Goal: Task Accomplishment & Management: Complete application form

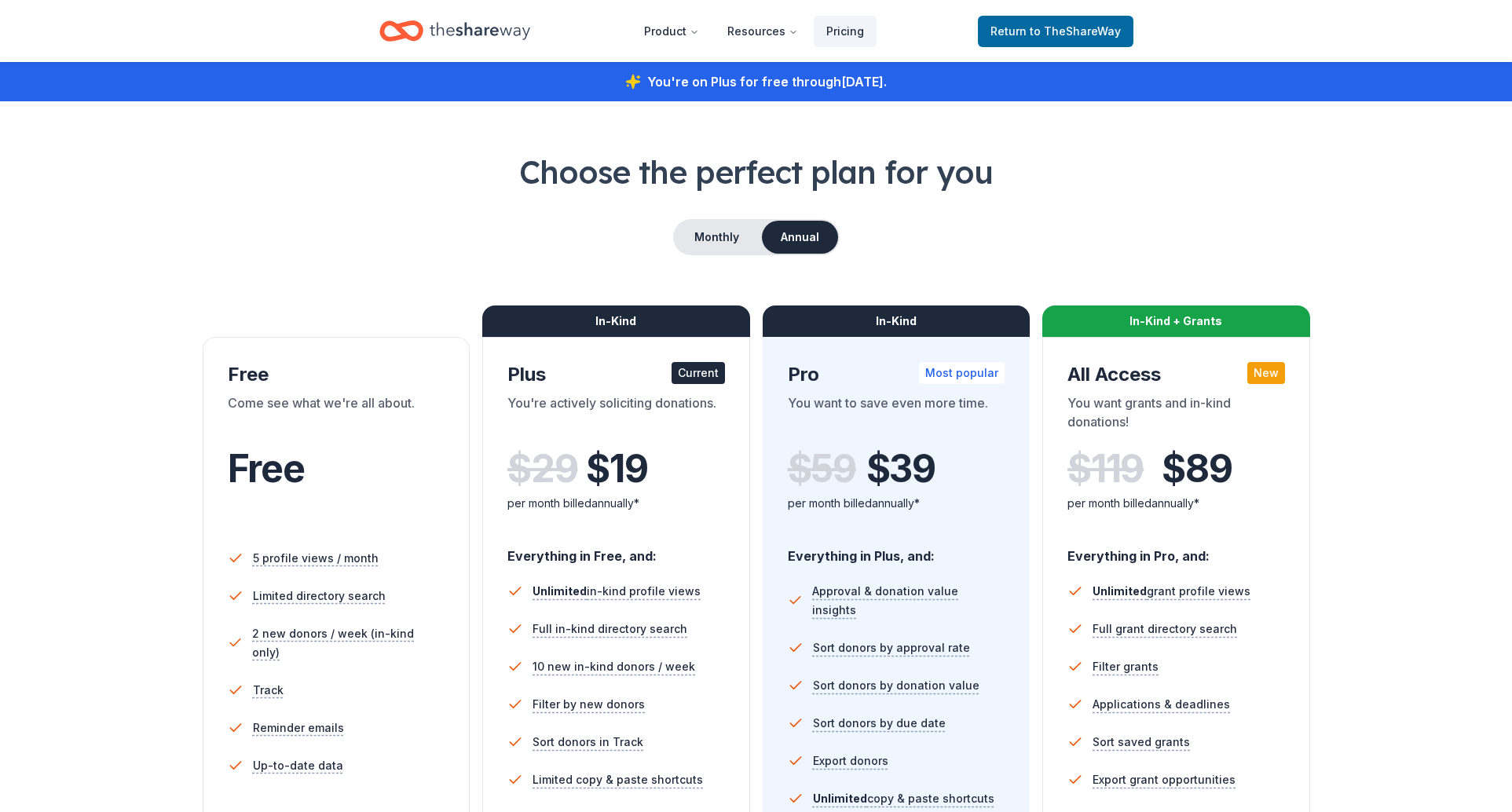
click at [465, 37] on icon "Home" at bounding box center [480, 31] width 101 height 32
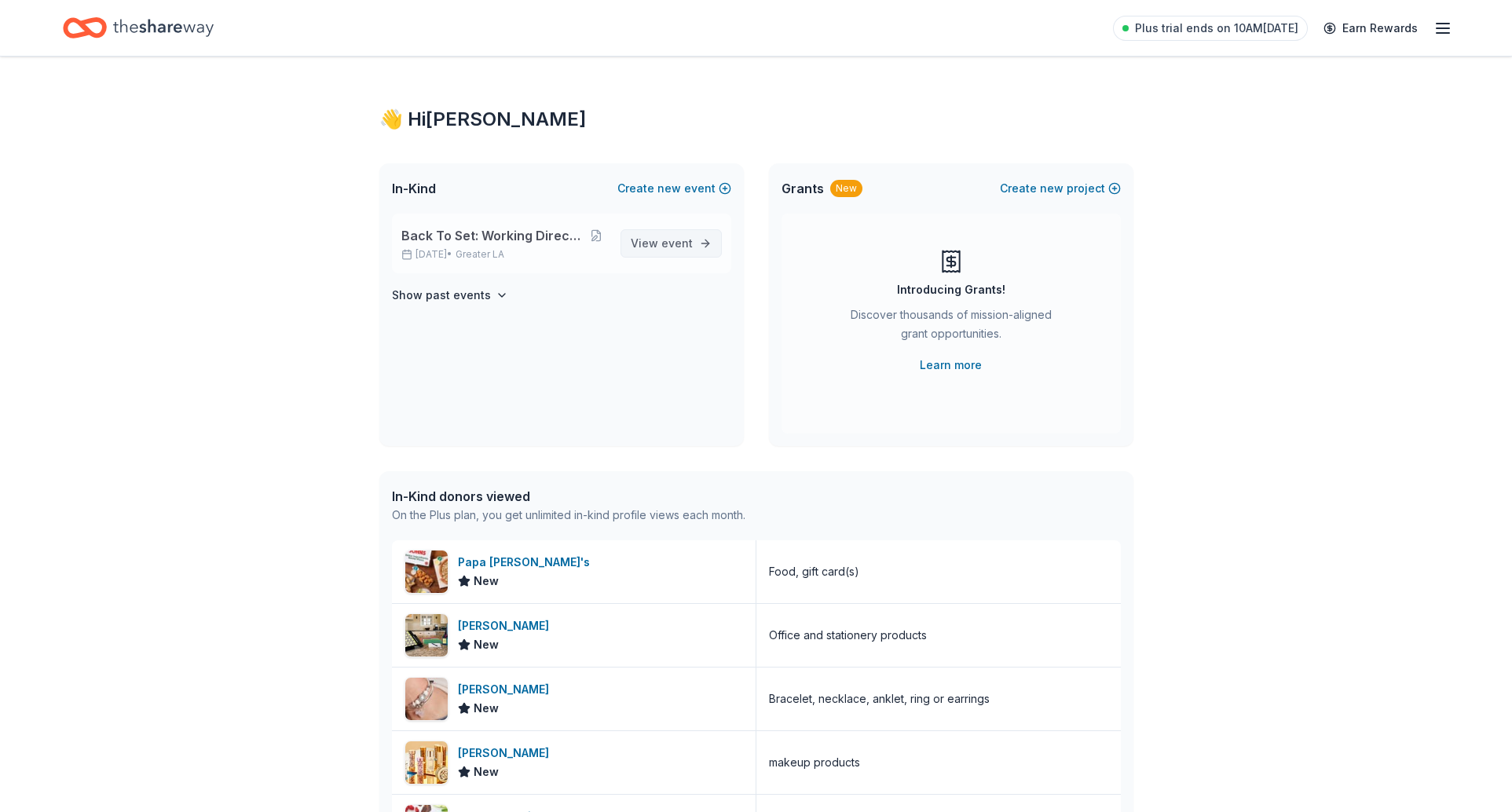
click at [670, 249] on span "event" at bounding box center [677, 242] width 31 height 13
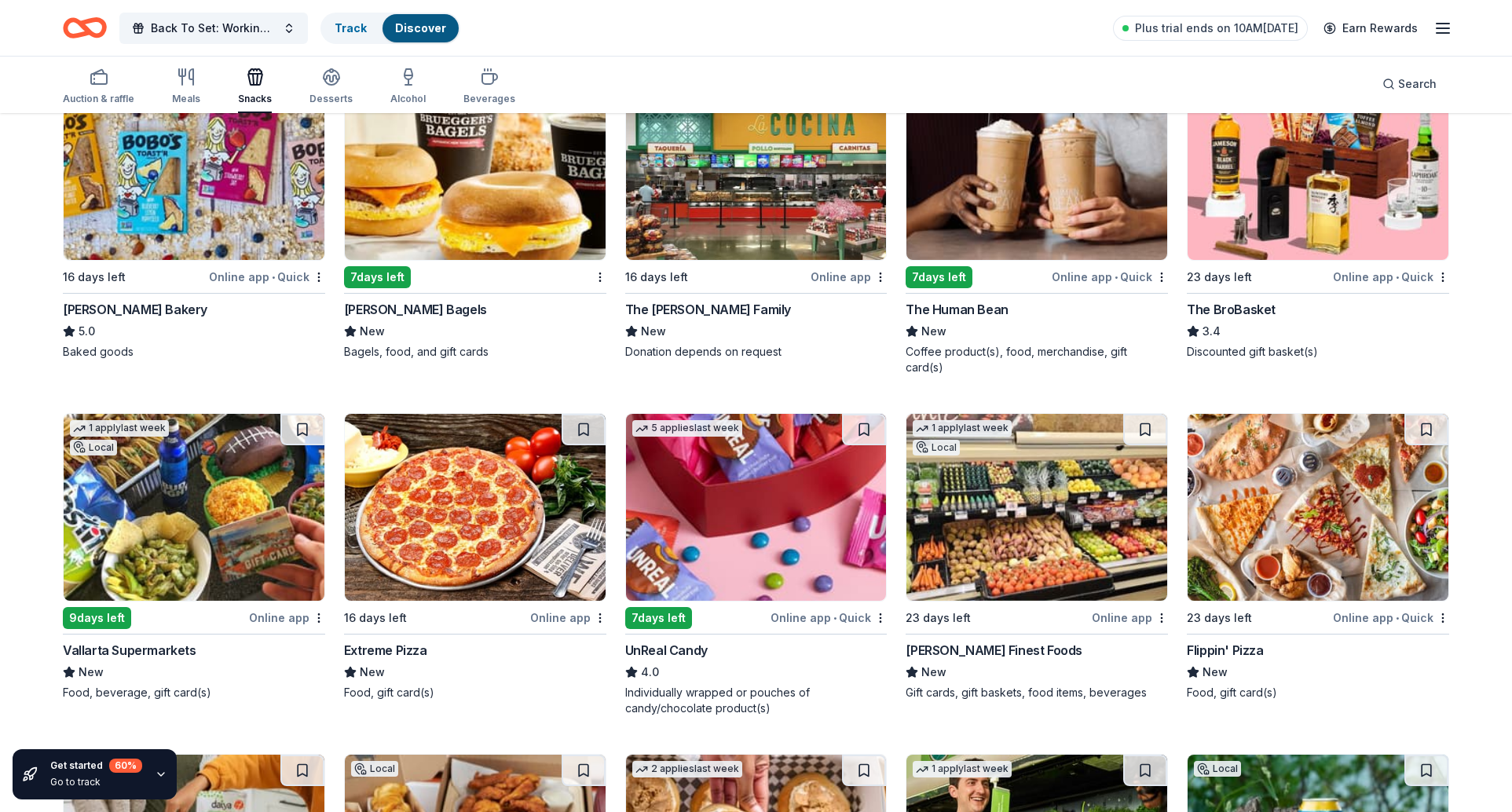
scroll to position [991, 0]
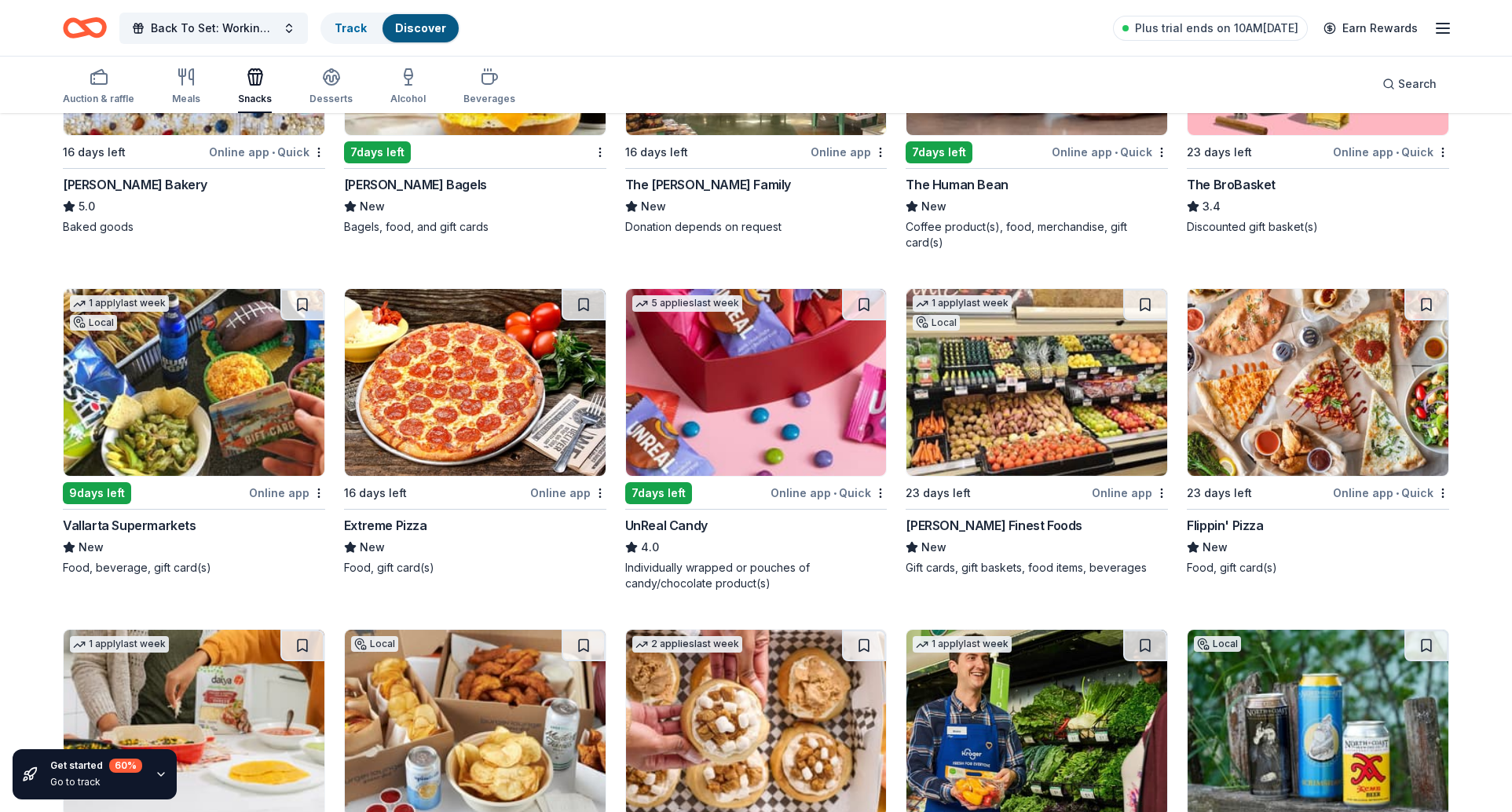
click at [304, 369] on img at bounding box center [194, 382] width 261 height 187
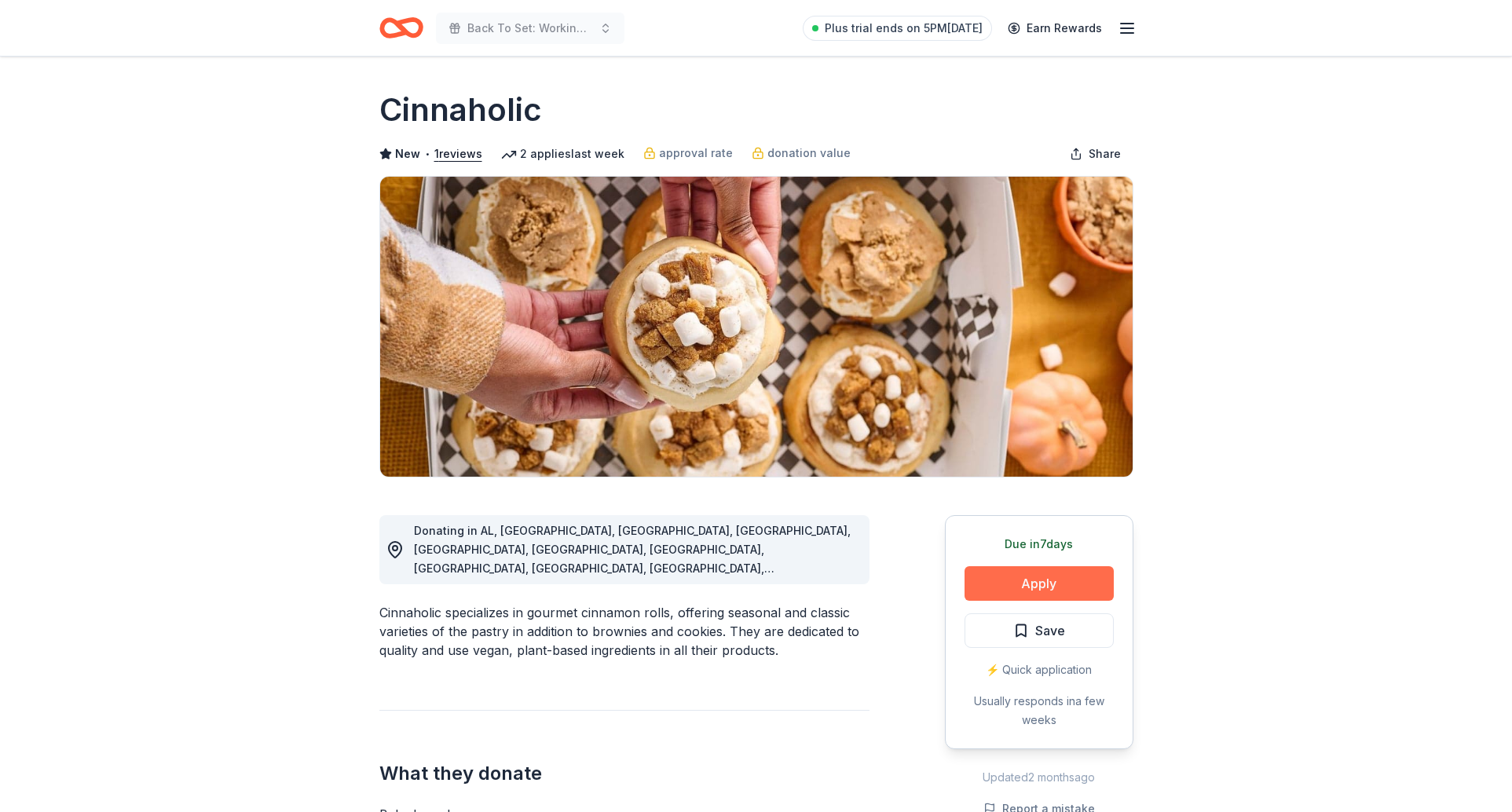
click at [1010, 595] on button "Apply" at bounding box center [1039, 583] width 149 height 35
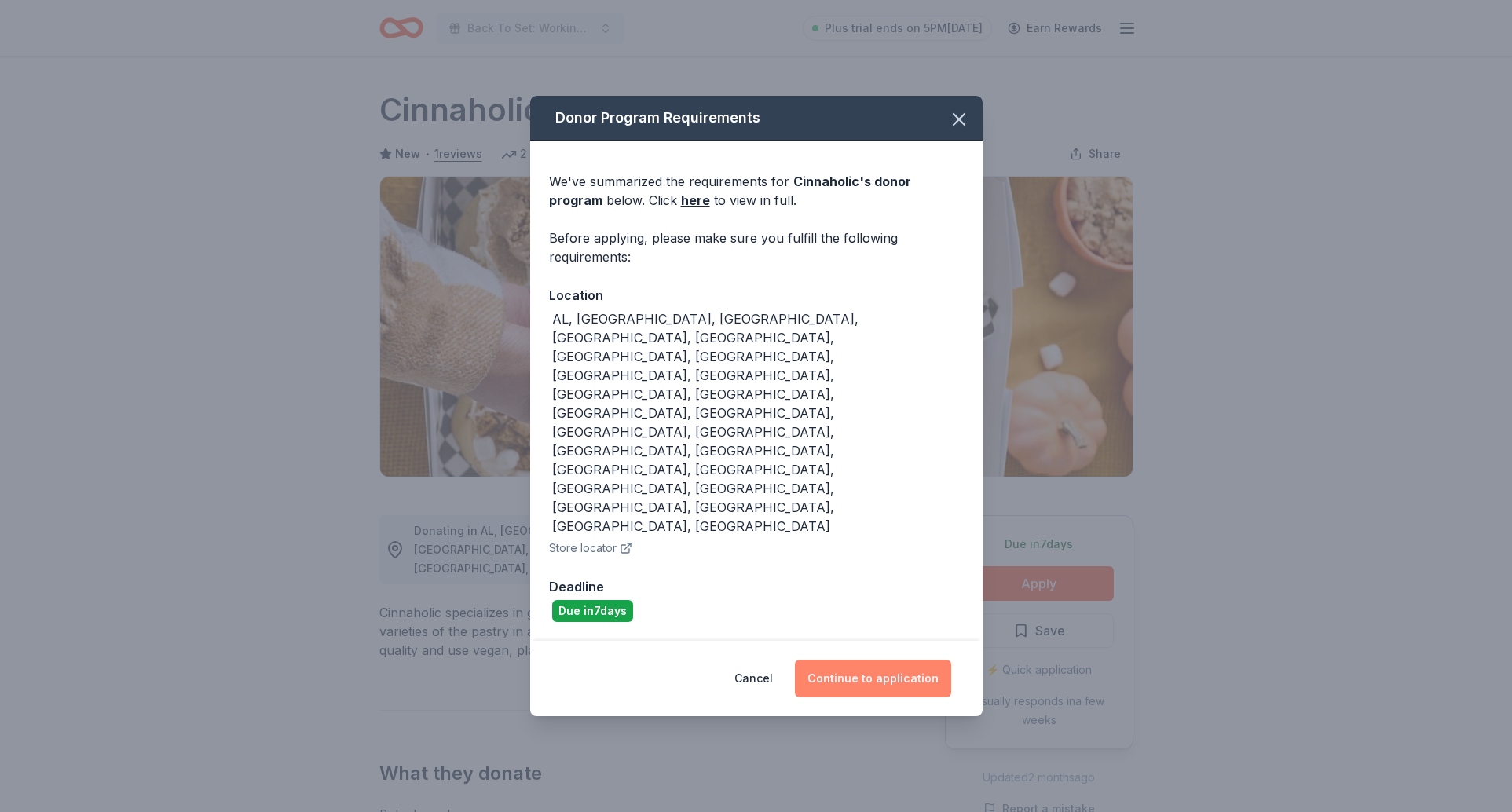
click at [846, 659] on button "Continue to application" at bounding box center [873, 678] width 156 height 38
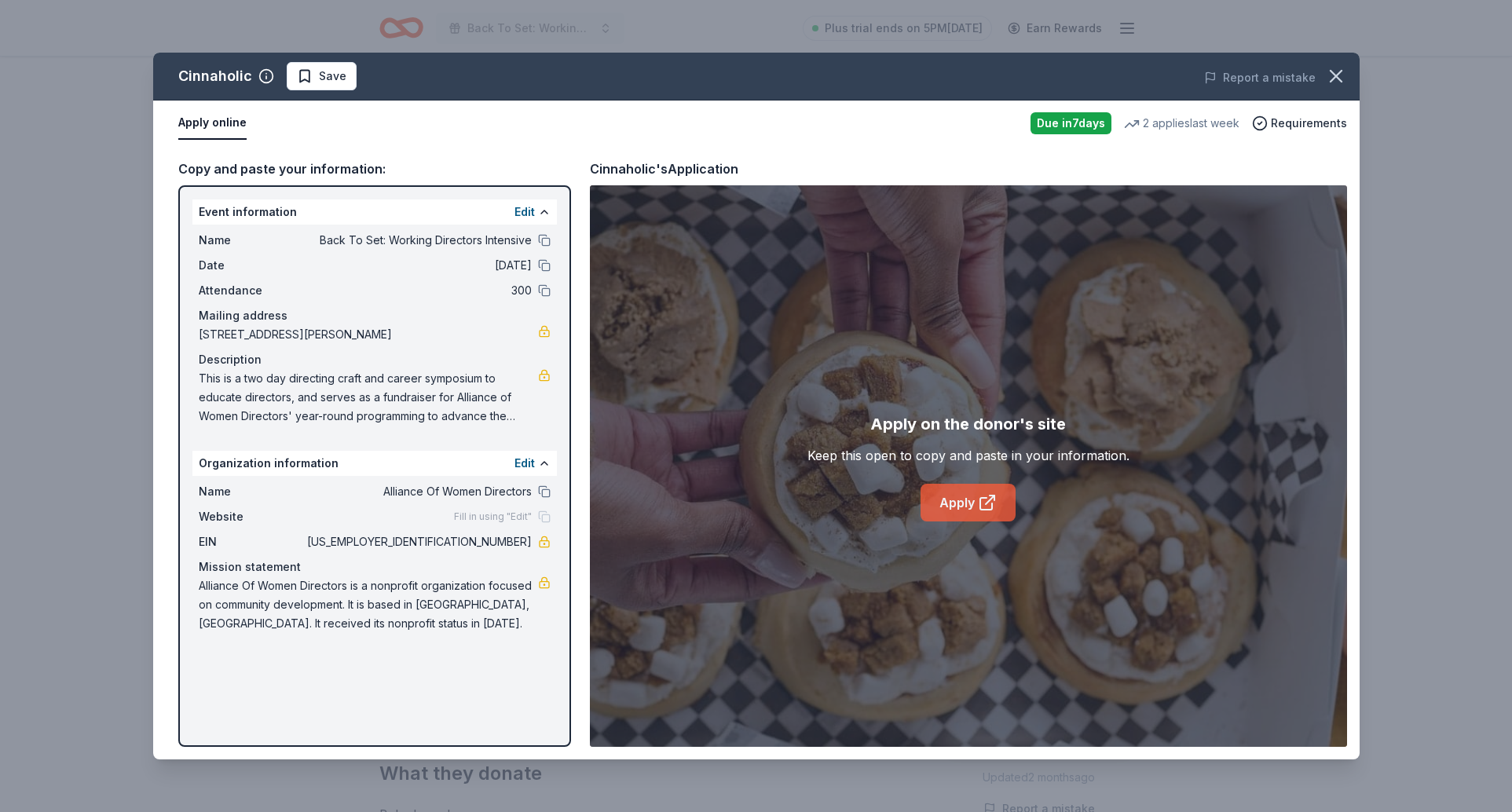
click at [992, 505] on icon at bounding box center [985, 503] width 12 height 12
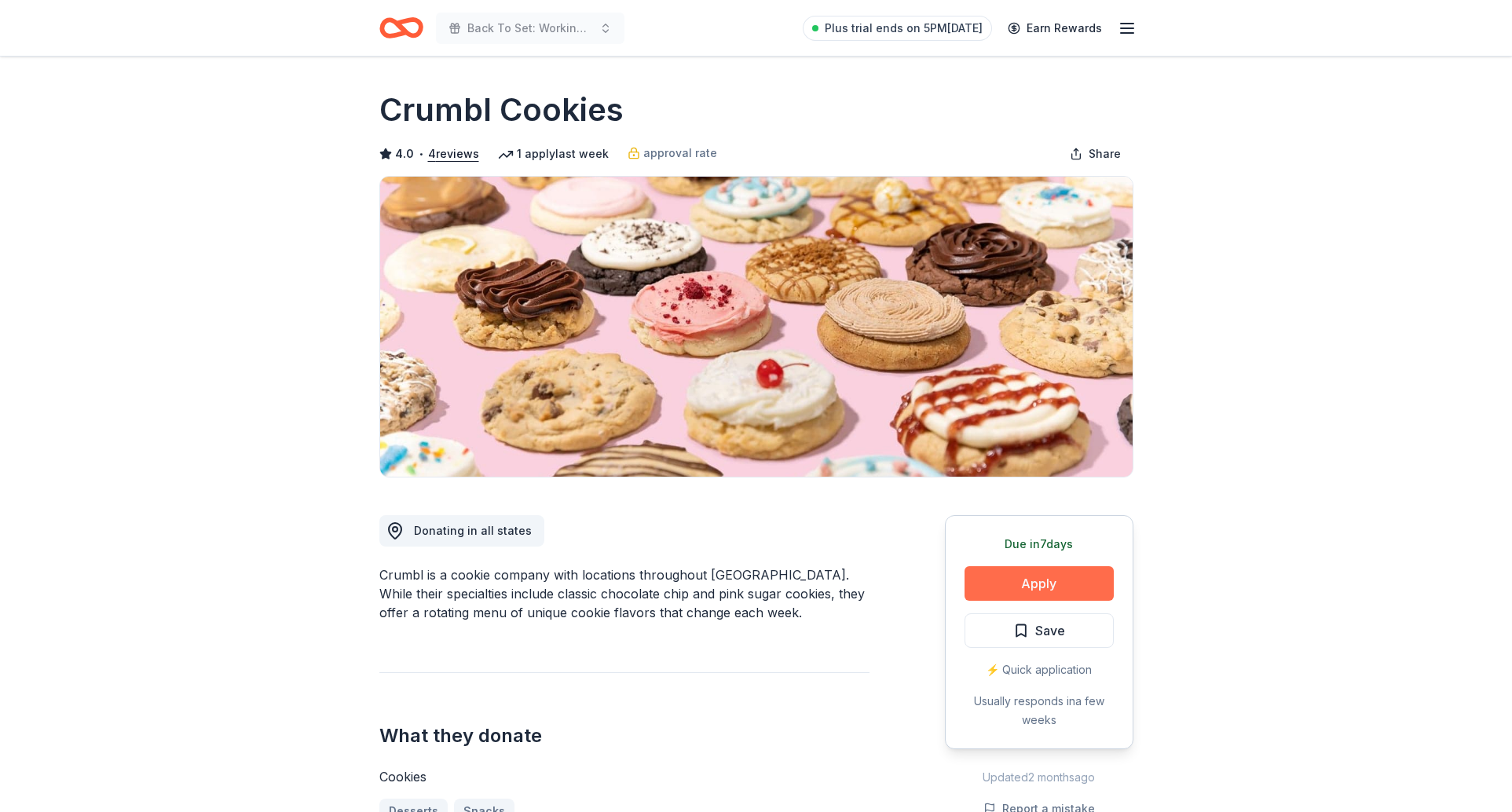
click at [1023, 576] on button "Apply" at bounding box center [1039, 583] width 149 height 35
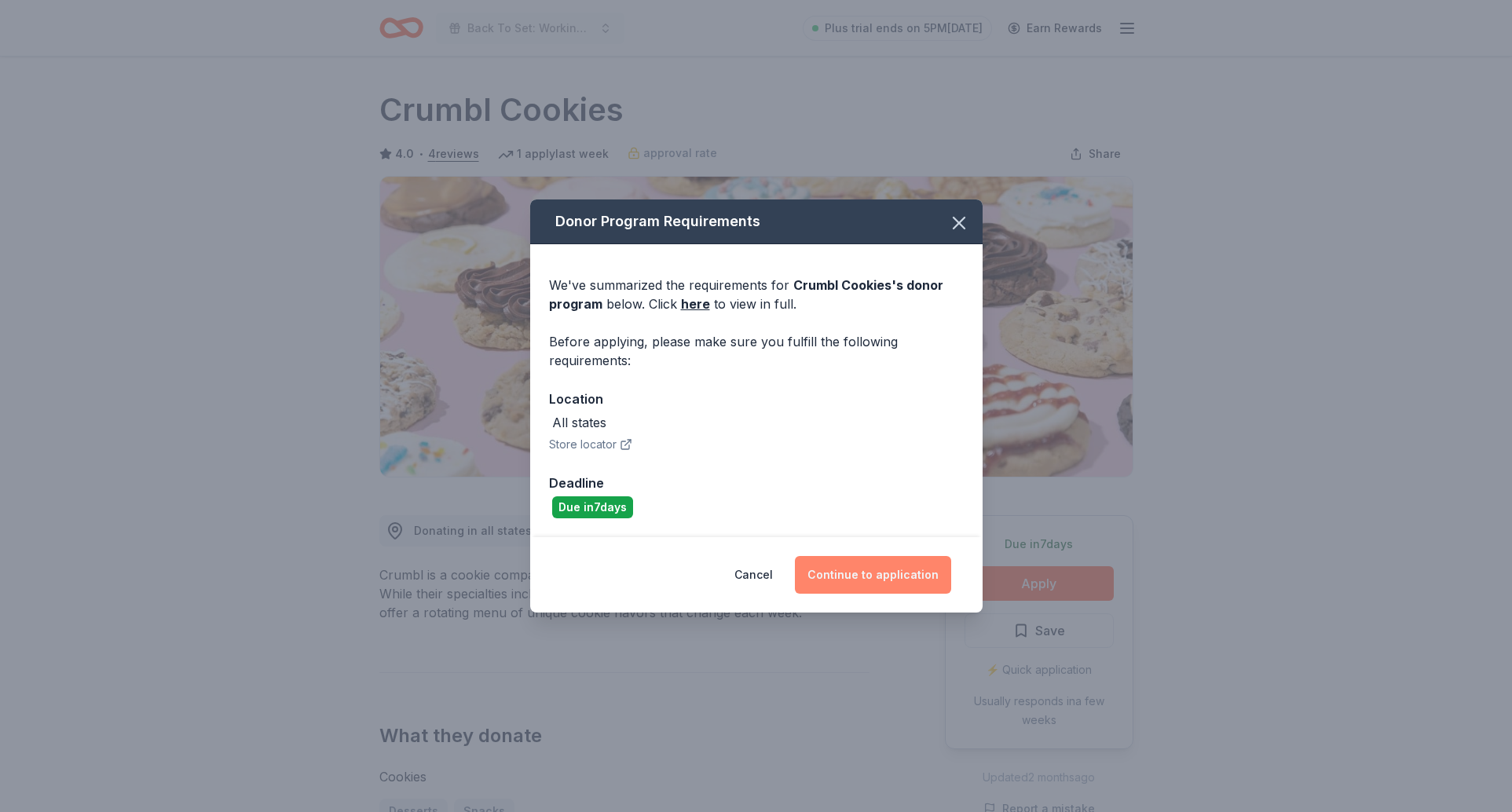
click at [859, 572] on button "Continue to application" at bounding box center [873, 575] width 156 height 38
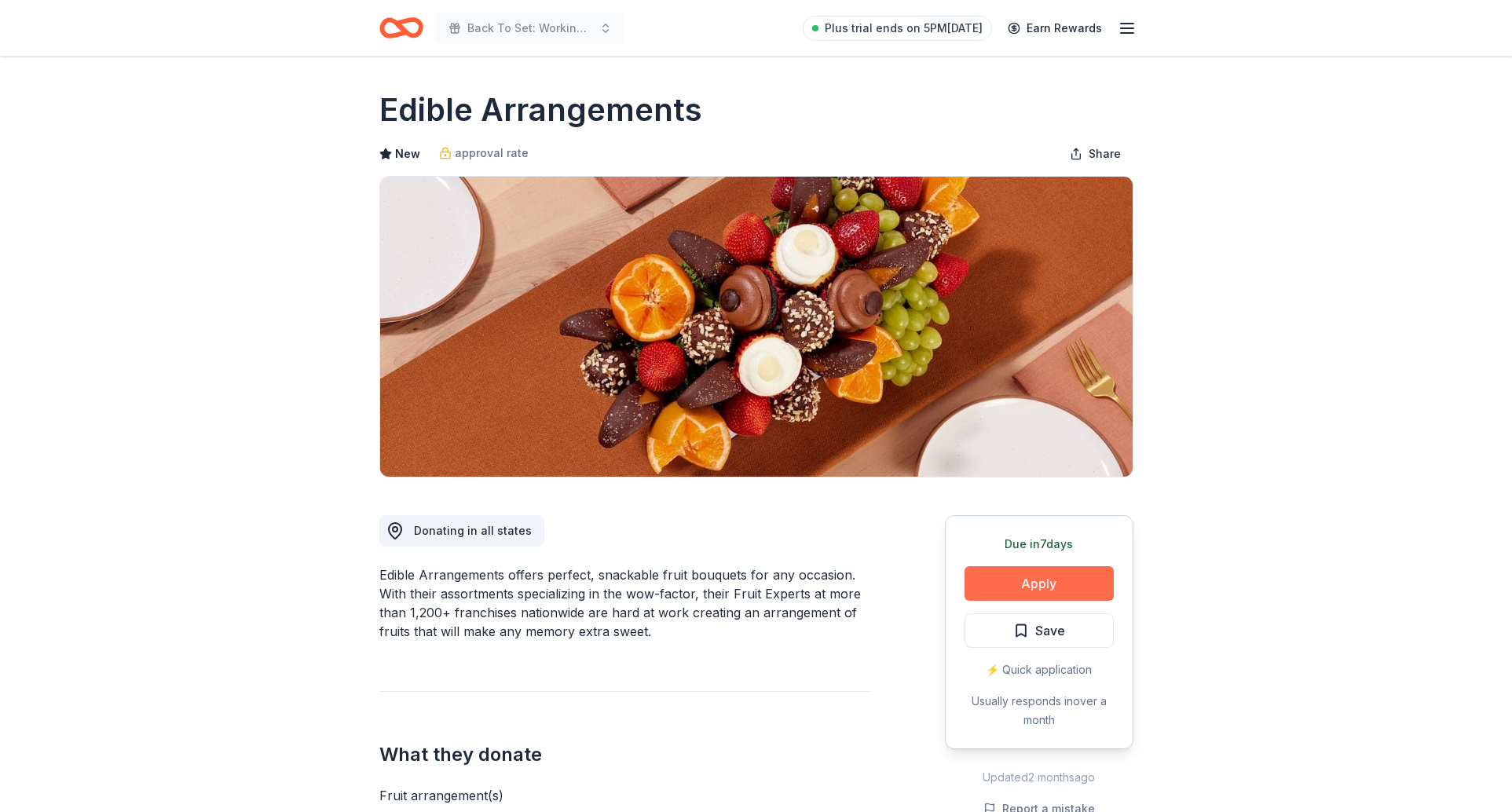
click at [1011, 573] on button "Apply" at bounding box center [1039, 583] width 149 height 35
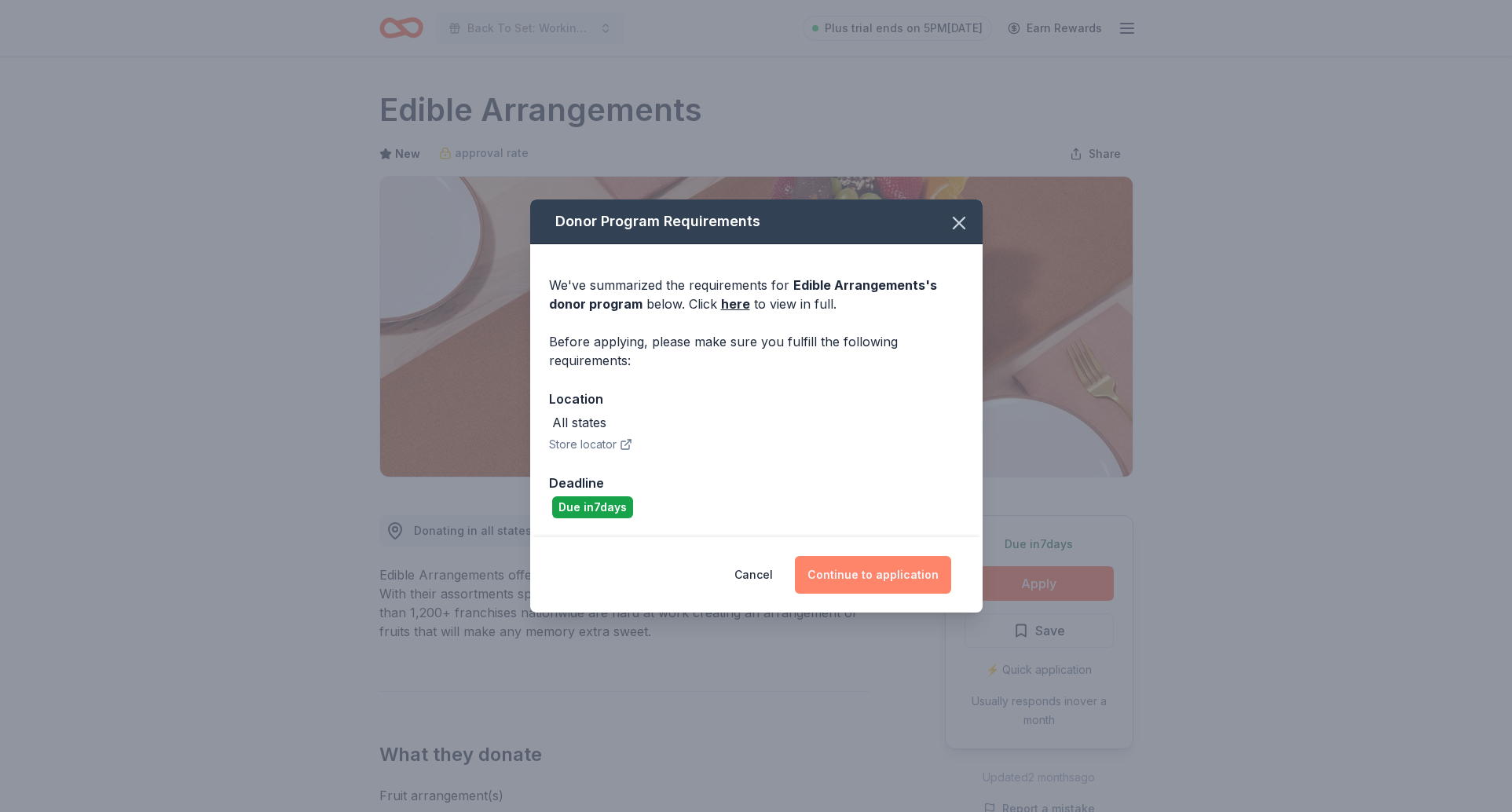
click at [849, 576] on button "Continue to application" at bounding box center [873, 575] width 156 height 38
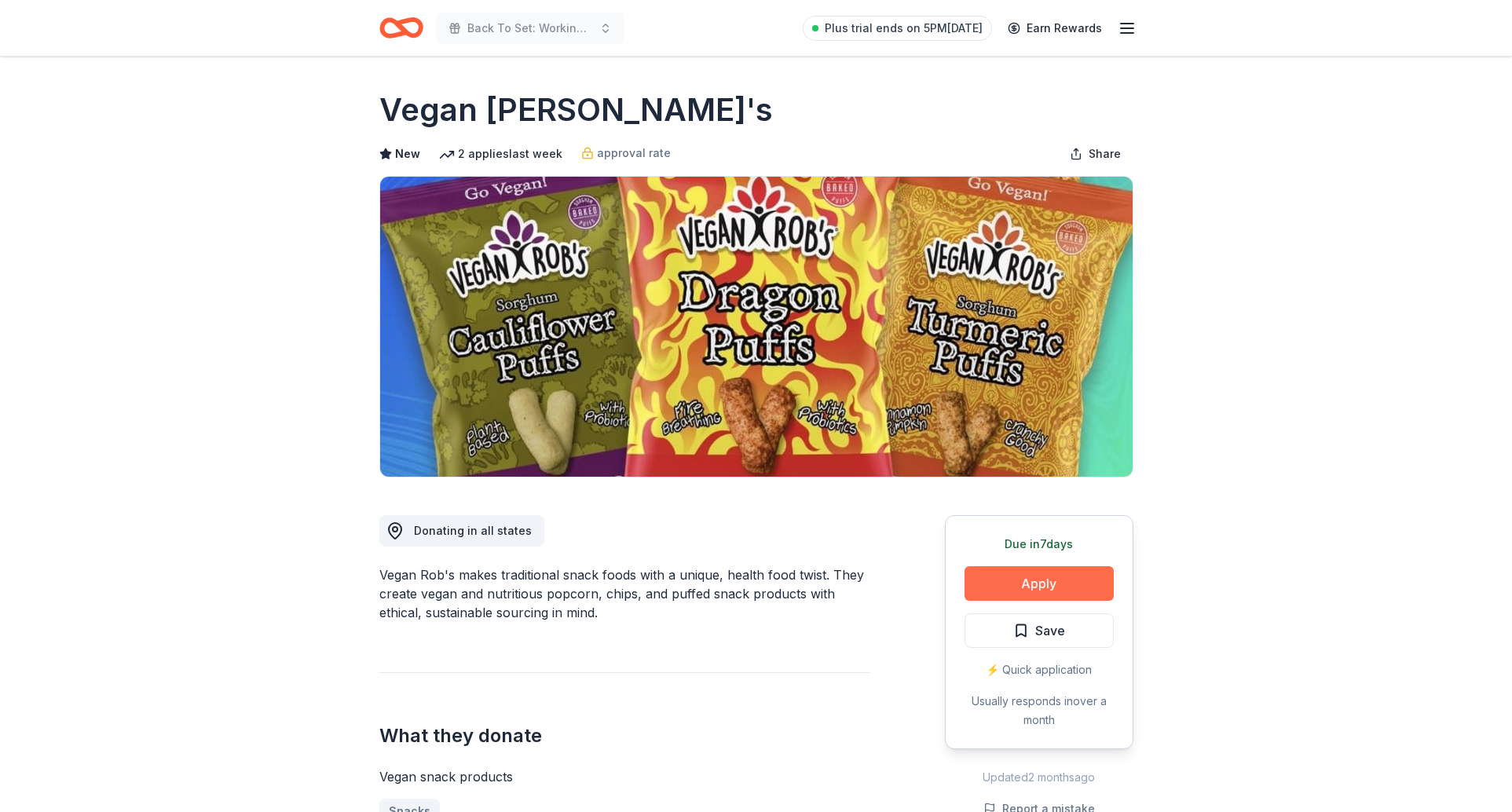
click at [1075, 580] on button "Apply" at bounding box center [1039, 583] width 149 height 35
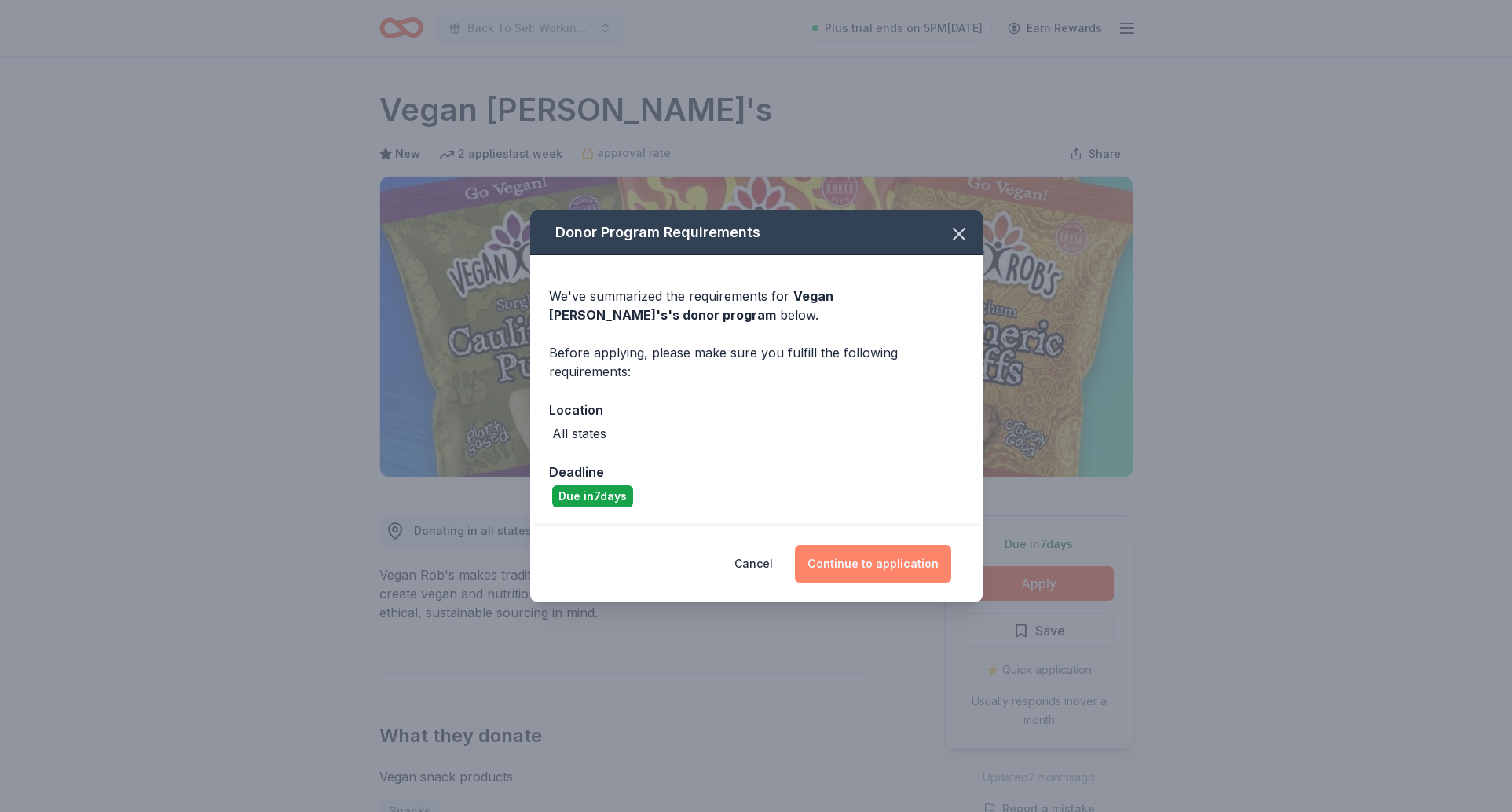
click at [895, 566] on button "Continue to application" at bounding box center [873, 563] width 156 height 38
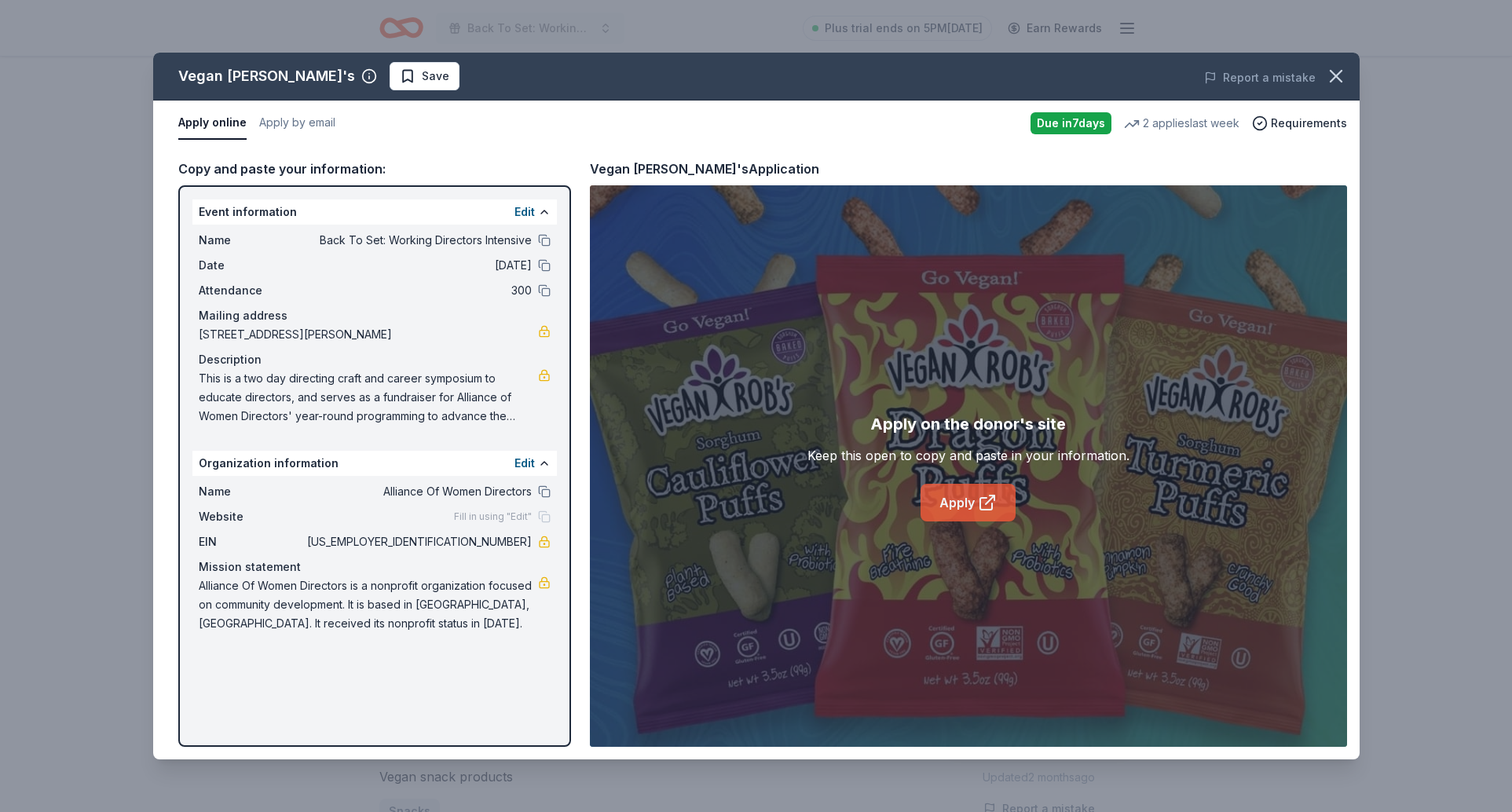
click at [971, 508] on link "Apply" at bounding box center [968, 502] width 95 height 38
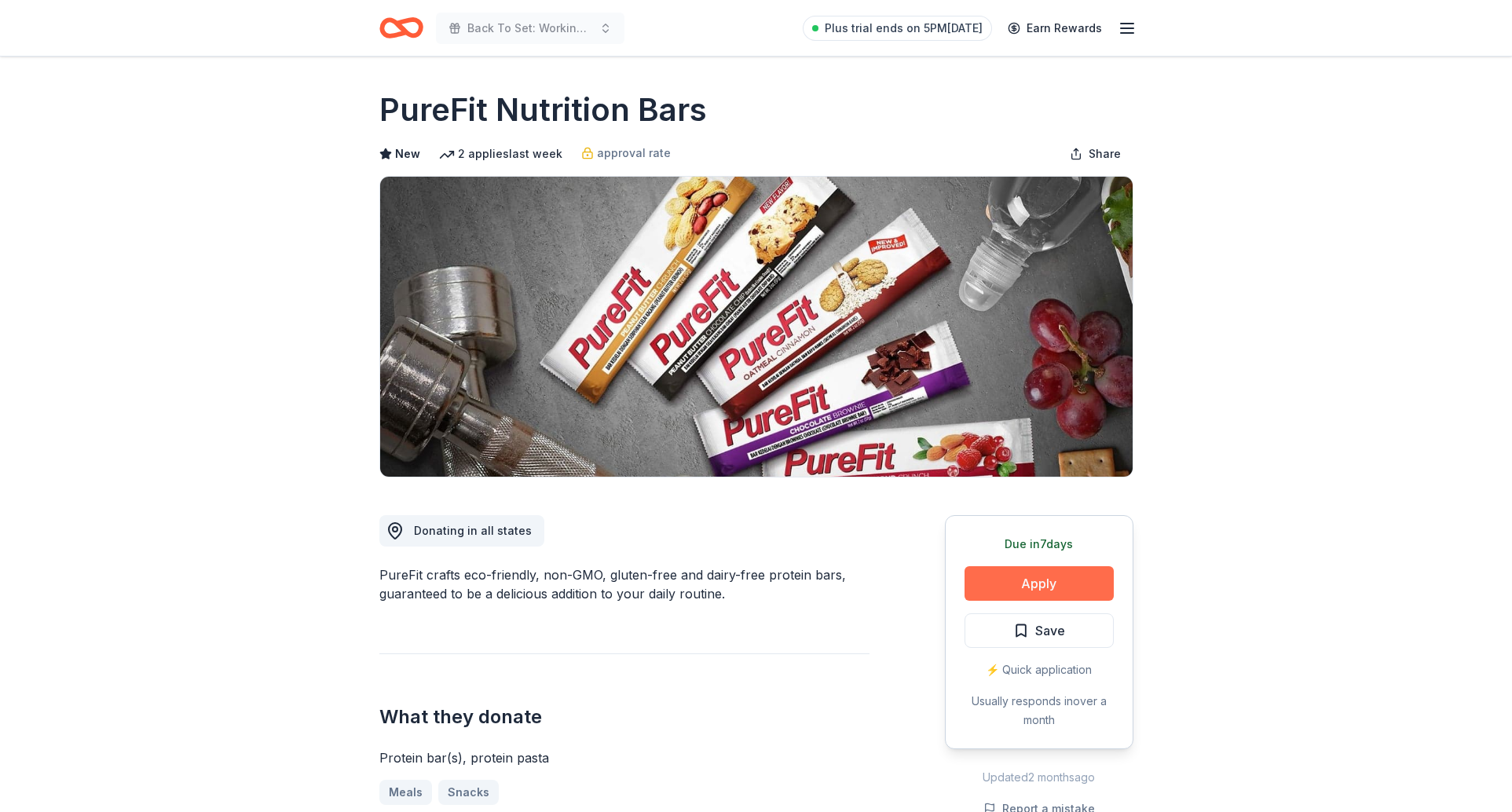
click at [1057, 599] on button "Apply" at bounding box center [1039, 583] width 149 height 35
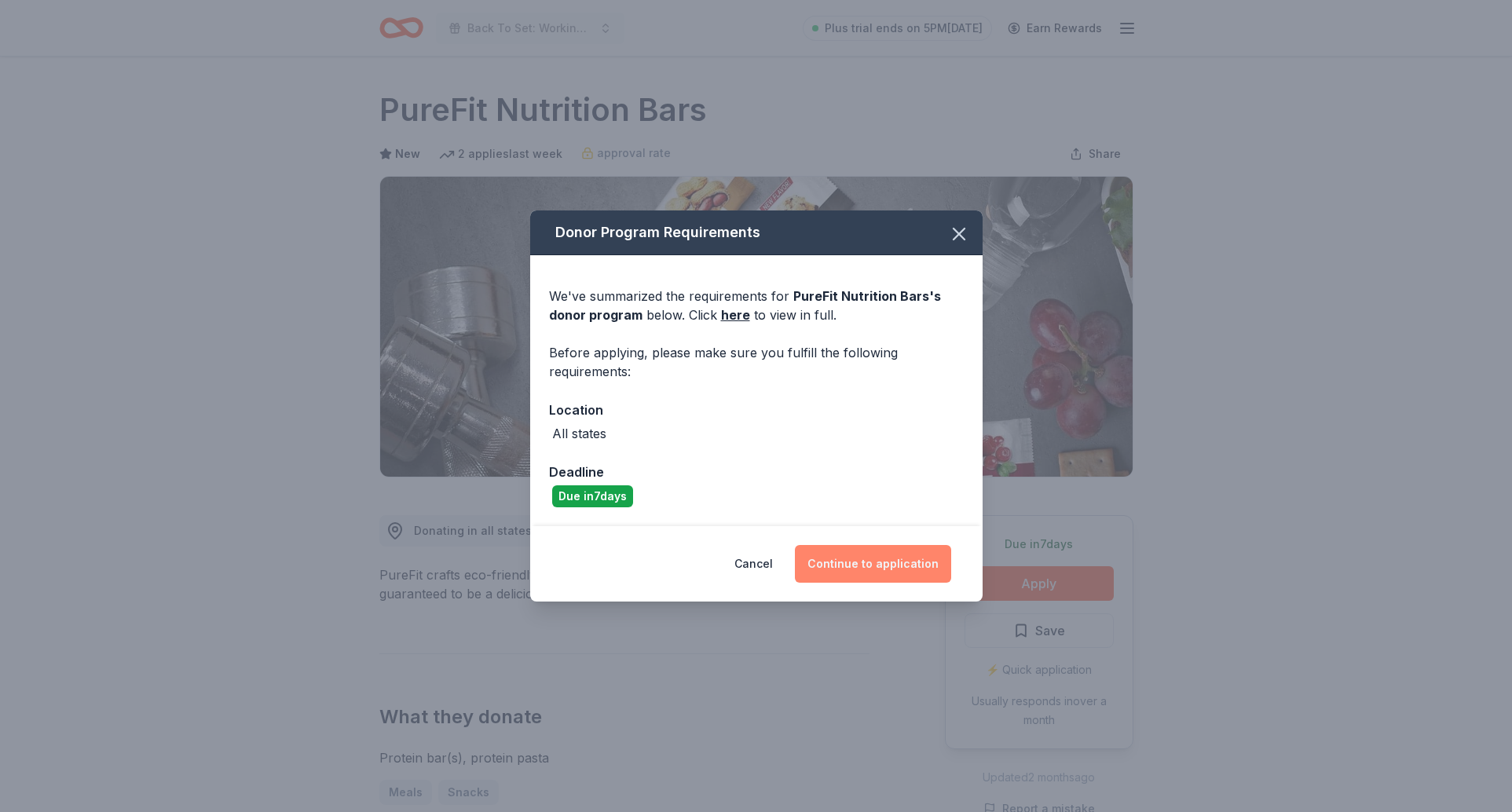
click at [853, 561] on button "Continue to application" at bounding box center [873, 563] width 156 height 38
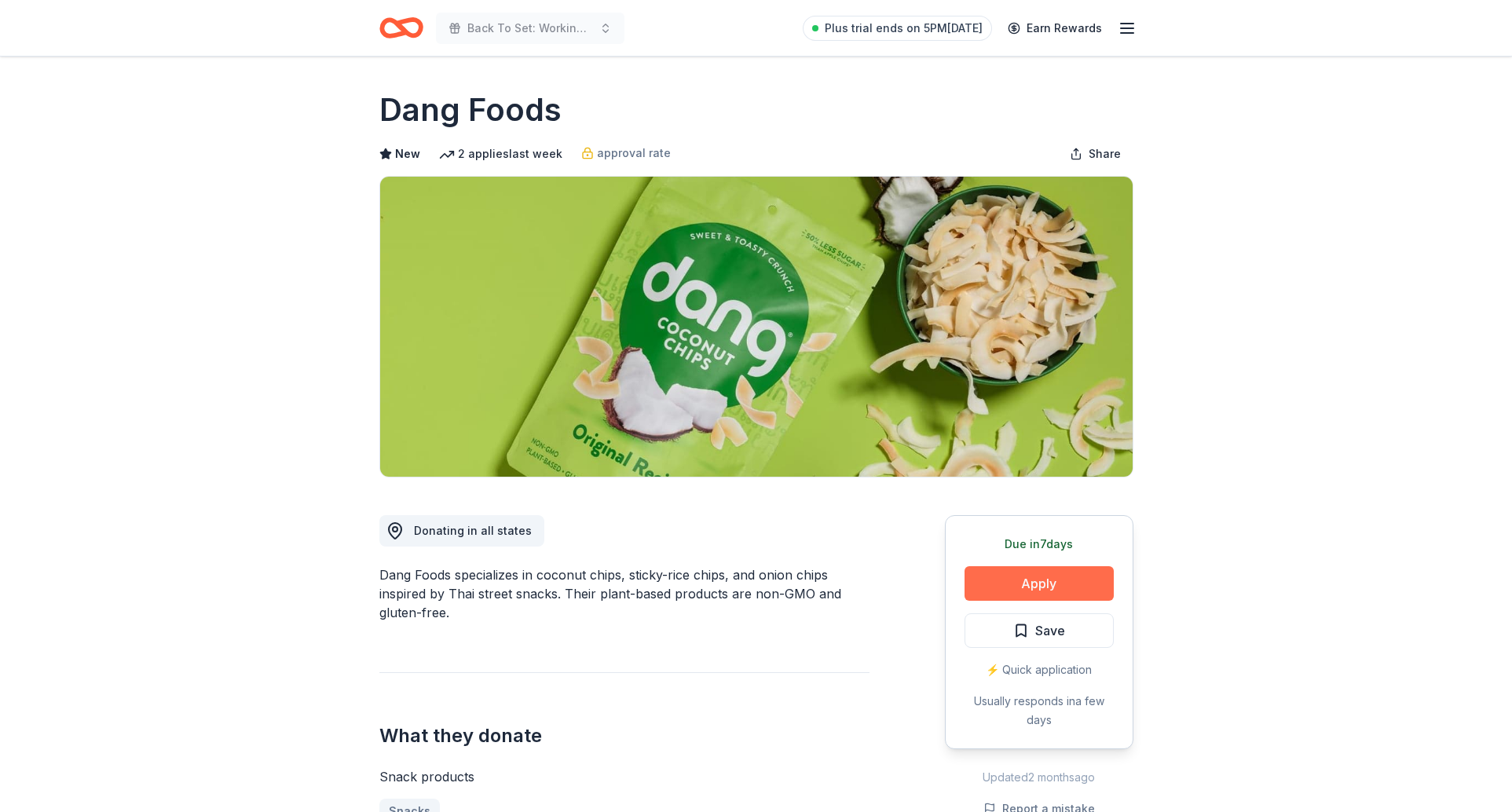
click at [1036, 582] on button "Apply" at bounding box center [1039, 583] width 149 height 35
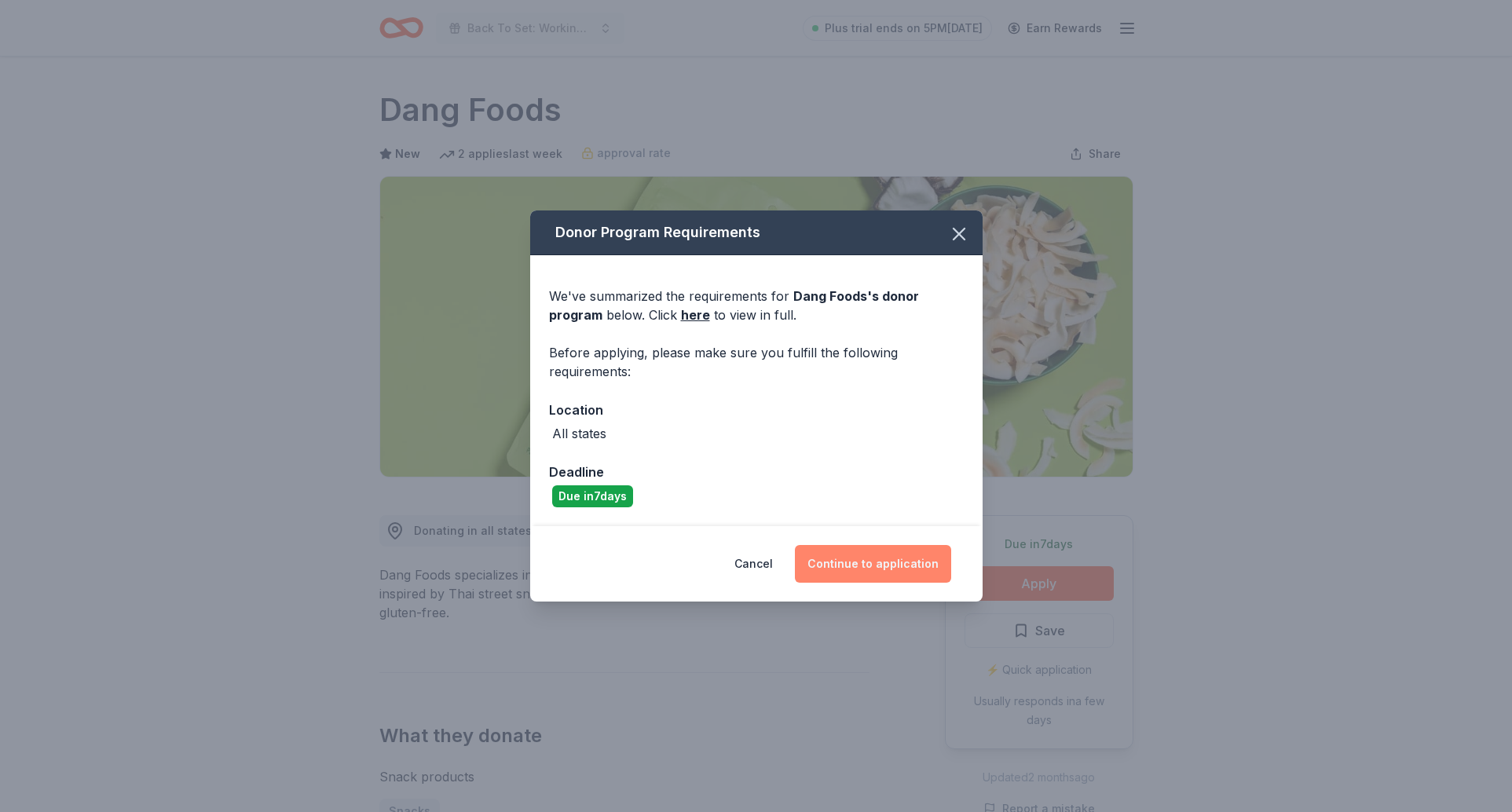
click at [897, 550] on button "Continue to application" at bounding box center [873, 563] width 156 height 38
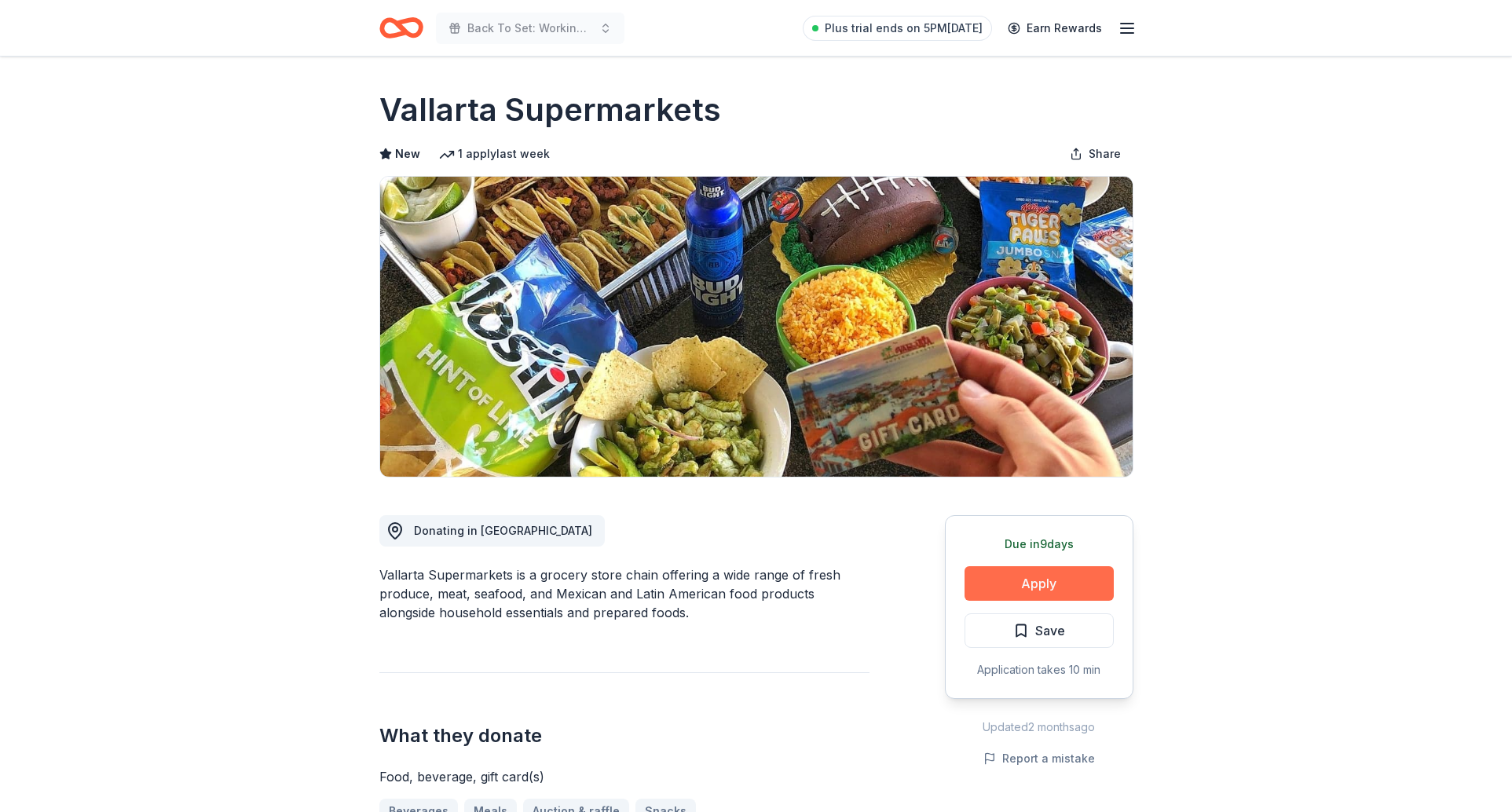
click at [1009, 584] on button "Apply" at bounding box center [1039, 583] width 149 height 35
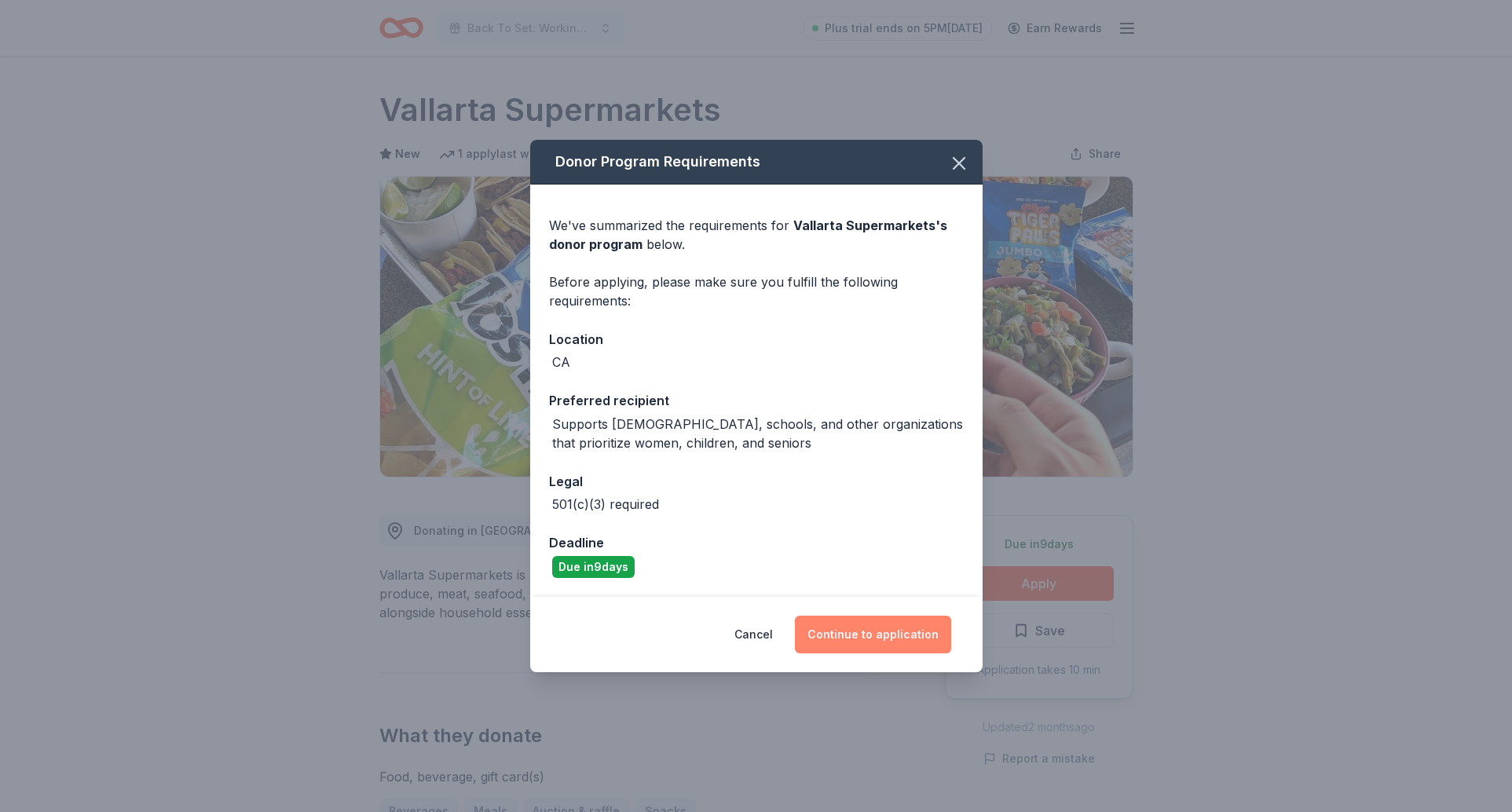
click at [848, 639] on button "Continue to application" at bounding box center [873, 634] width 156 height 38
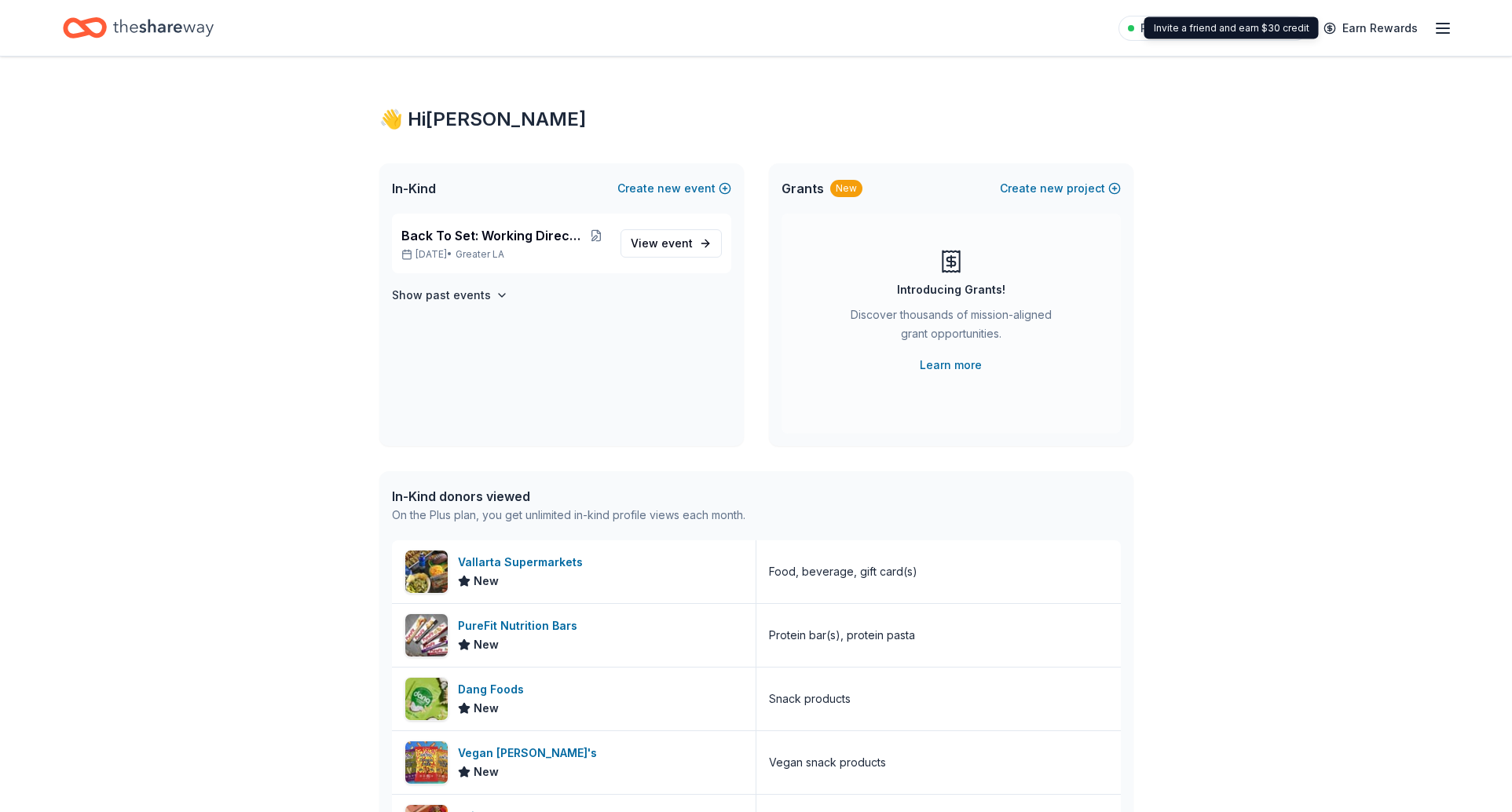
click at [1446, 19] on icon "button" at bounding box center [1442, 28] width 19 height 19
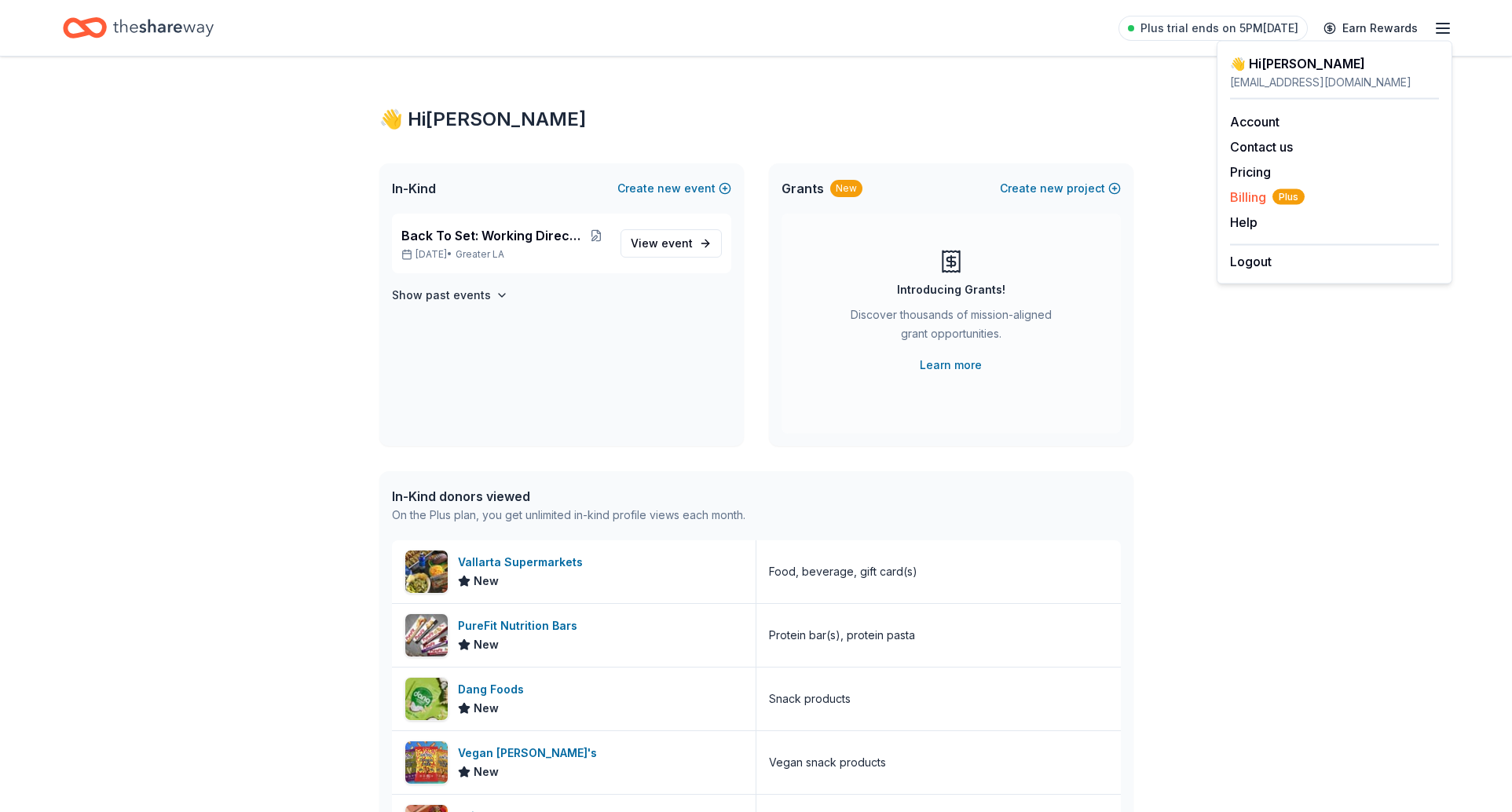
click at [1254, 196] on span "Billing Plus" at bounding box center [1267, 196] width 74 height 19
